Goal: Information Seeking & Learning: Learn about a topic

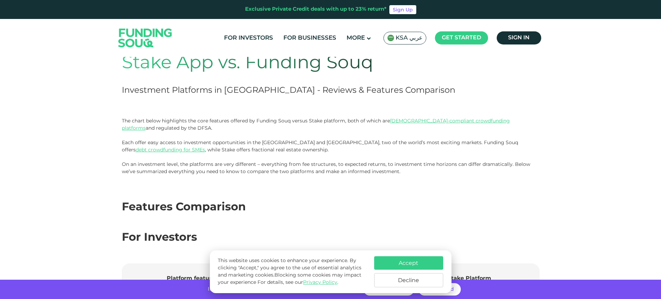
scroll to position [35, 0]
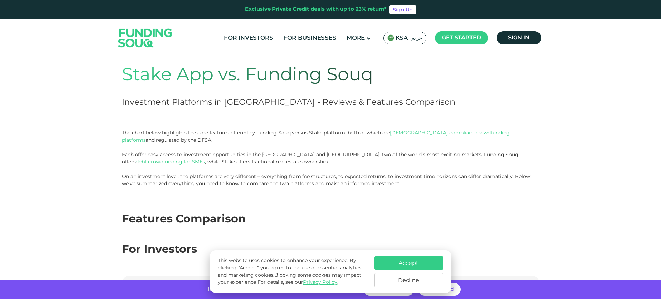
click at [399, 264] on button "Accept" at bounding box center [408, 263] width 69 height 13
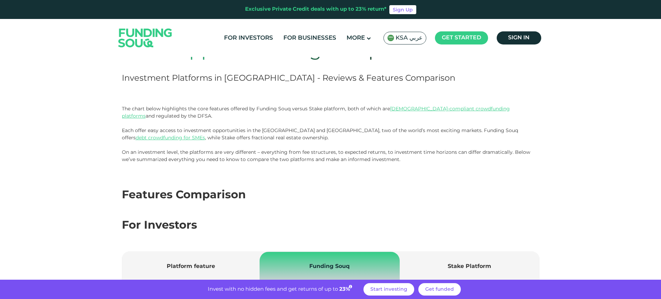
scroll to position [0, 0]
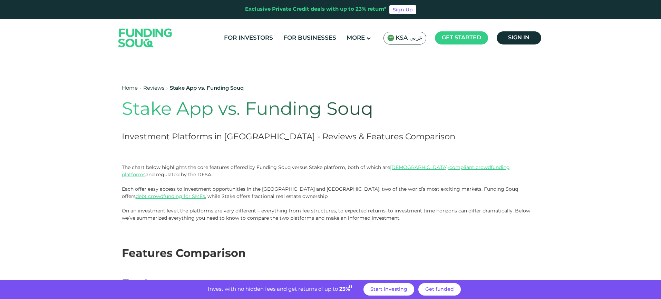
click at [129, 88] on link "Home" at bounding box center [130, 88] width 16 height 5
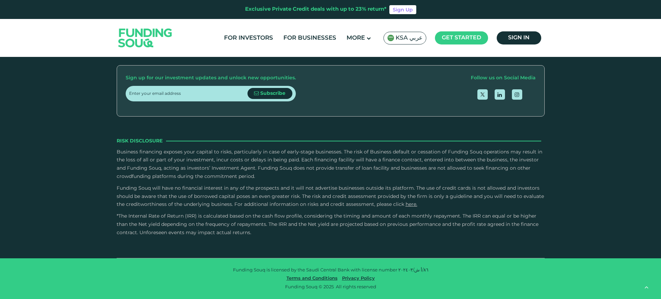
scroll to position [933, 0]
type tc-range-slider "4"
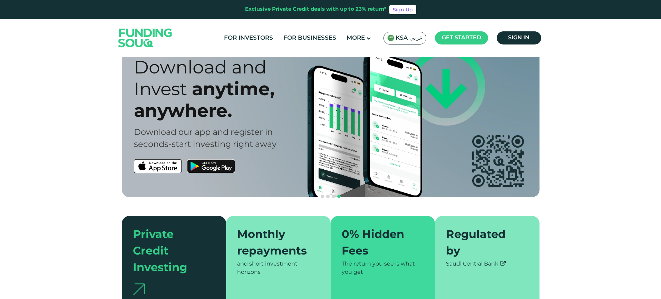
scroll to position [0, 0]
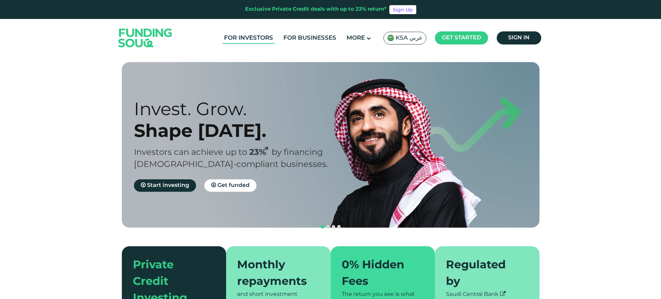
click at [270, 40] on link "For Investors" at bounding box center [248, 37] width 53 height 11
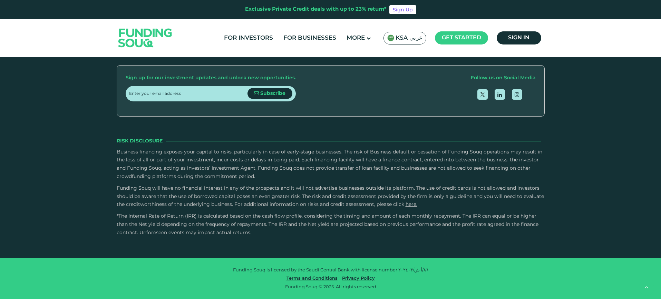
scroll to position [1105, 0]
